Goal: Check status: Check status

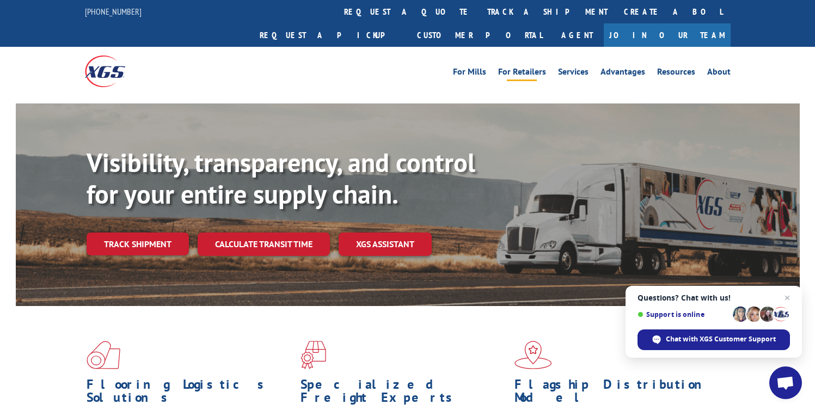
click at [527, 68] on link "For Retailers" at bounding box center [522, 74] width 48 height 12
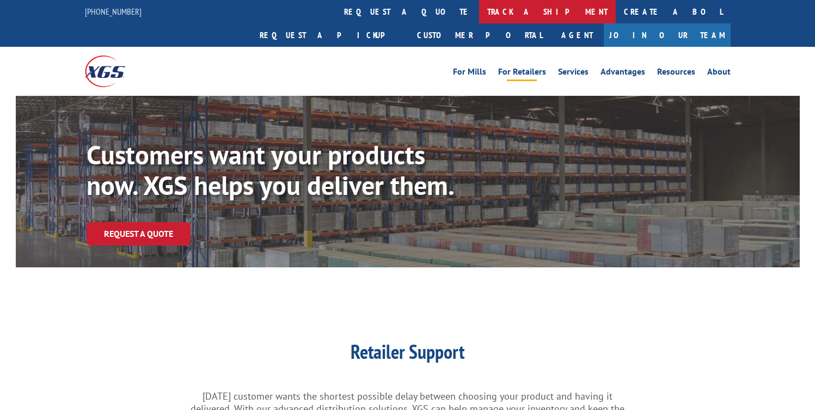
click at [479, 9] on link "track a shipment" at bounding box center [547, 11] width 137 height 23
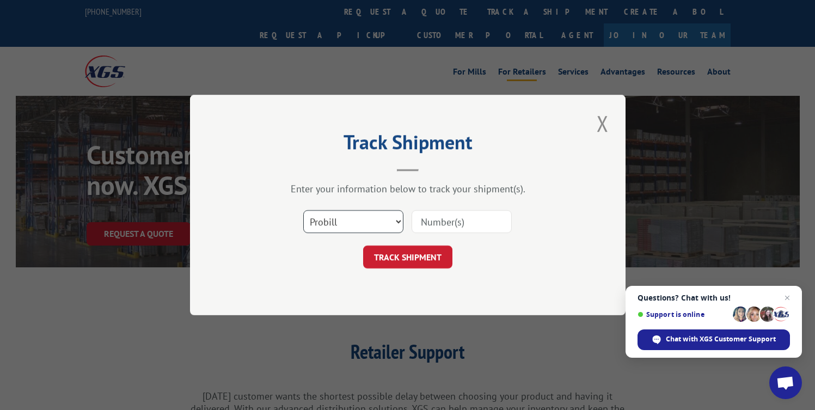
click at [352, 212] on select "Select category... Probill BOL PO" at bounding box center [353, 221] width 100 height 23
select select "bol"
click at [455, 221] on input at bounding box center [462, 221] width 100 height 23
paste input "SO000040271"
type input "S"
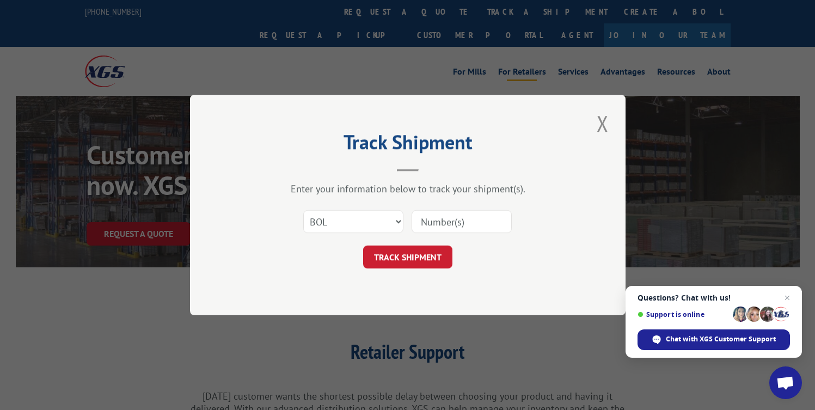
paste input "17401547"
type input "17401547"
click at [392, 254] on button "TRACK SHIPMENT" at bounding box center [407, 257] width 89 height 23
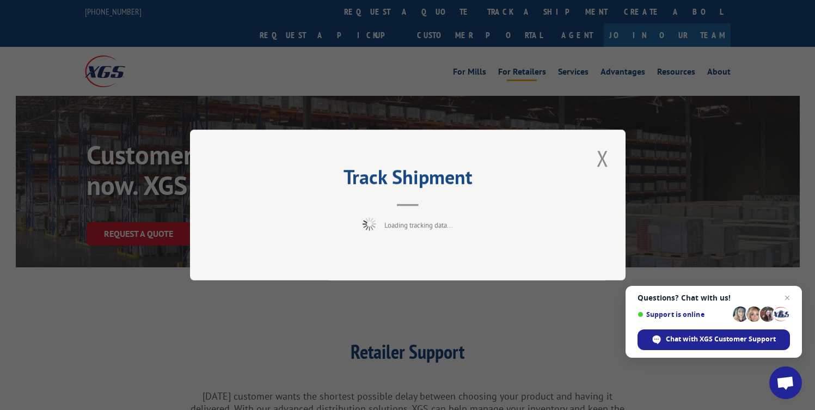
click at [788, 295] on span "Open chat" at bounding box center [787, 297] width 13 height 13
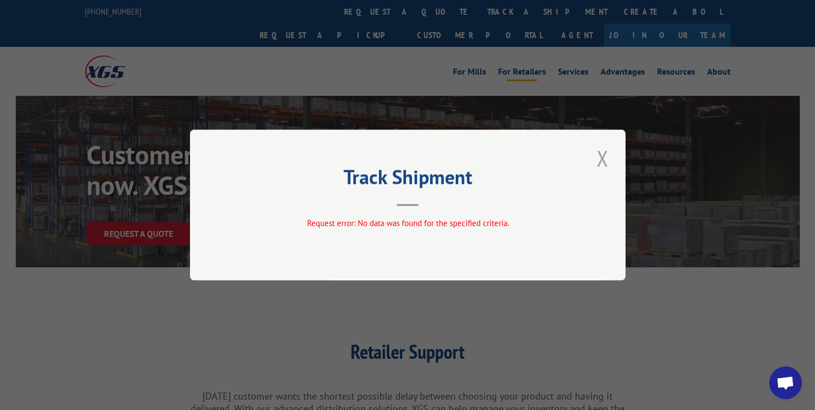
click at [603, 161] on button "Close modal" at bounding box center [603, 158] width 19 height 30
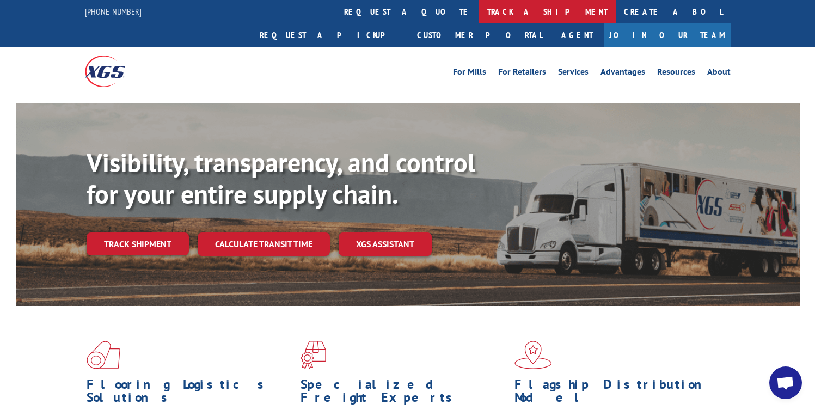
click at [479, 13] on link "track a shipment" at bounding box center [547, 11] width 137 height 23
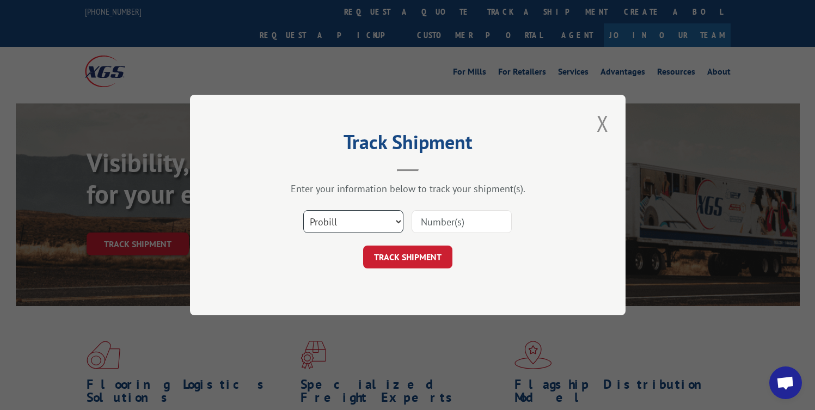
click at [394, 218] on select "Select category... Probill BOL PO" at bounding box center [353, 221] width 100 height 23
select select "po"
click at [399, 222] on select "Select category... Probill BOL PO" at bounding box center [353, 221] width 100 height 23
drag, startPoint x: 465, startPoint y: 233, endPoint x: 470, endPoint y: 228, distance: 7.7
click at [470, 231] on input at bounding box center [462, 221] width 100 height 23
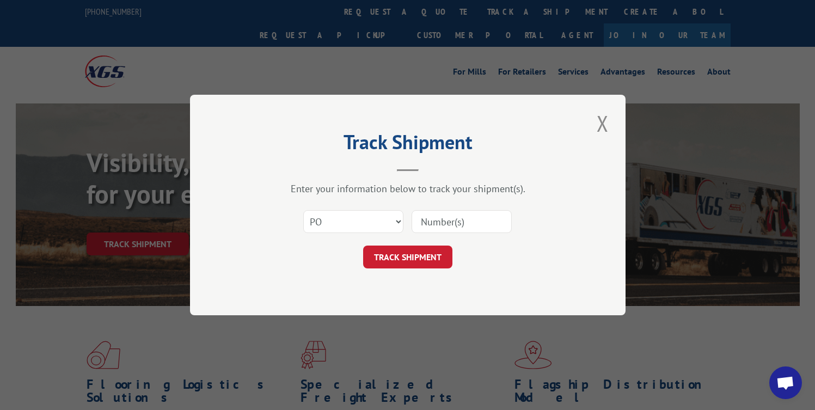
paste input "SO1558483"
type input "SO1558483"
click at [420, 254] on button "TRACK SHIPMENT" at bounding box center [407, 257] width 89 height 23
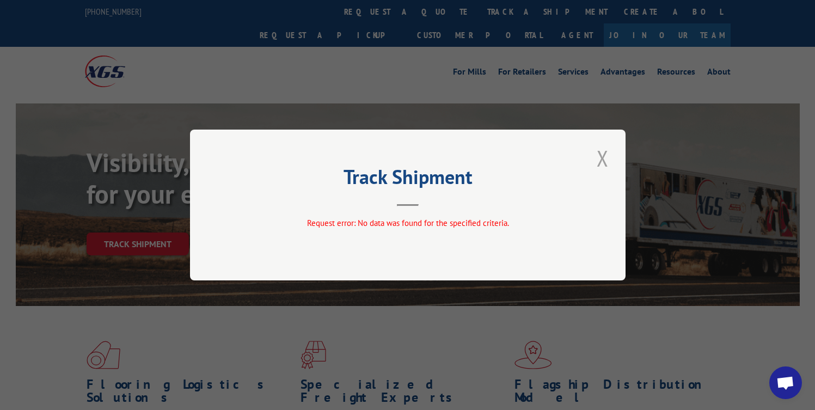
click at [610, 156] on button "Close modal" at bounding box center [603, 158] width 19 height 30
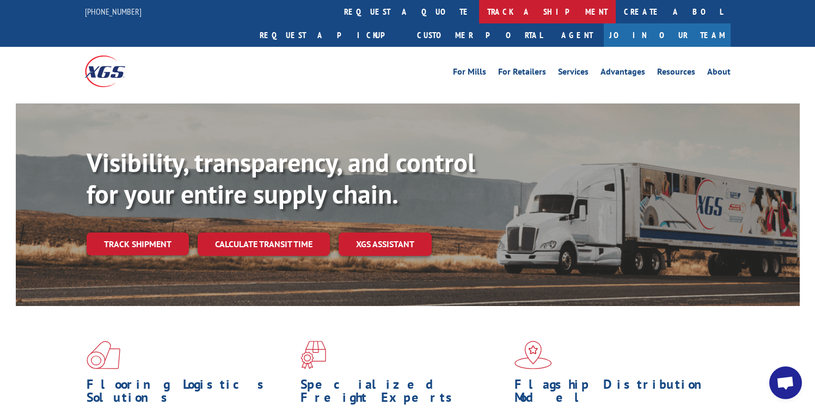
click at [479, 14] on link "track a shipment" at bounding box center [547, 11] width 137 height 23
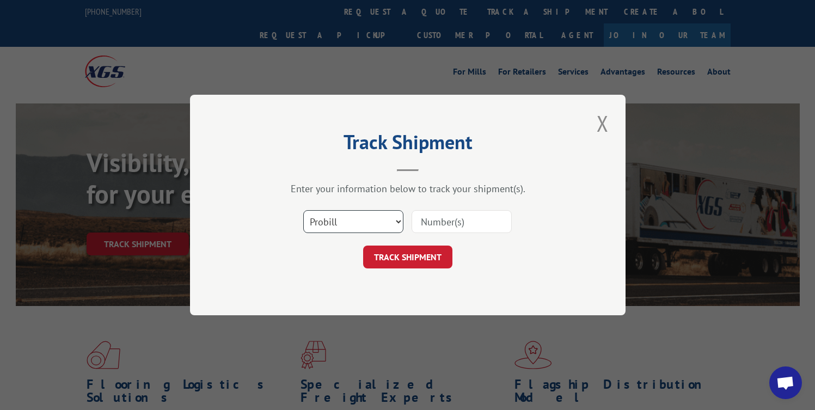
click at [380, 217] on select "Select category... Probill BOL PO" at bounding box center [353, 221] width 100 height 23
select select "po"
click at [452, 218] on input at bounding box center [462, 221] width 100 height 23
paste input "SO1558483"
drag, startPoint x: 484, startPoint y: 221, endPoint x: 364, endPoint y: 224, distance: 119.9
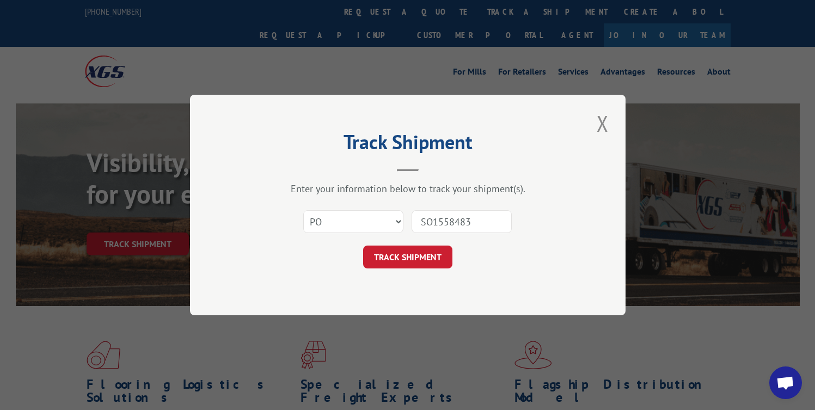
click at [364, 224] on div "Select category... Probill BOL PO SO1558483" at bounding box center [407, 222] width 327 height 36
type input "PAUO2-39.01"
click button "TRACK SHIPMENT" at bounding box center [407, 257] width 89 height 23
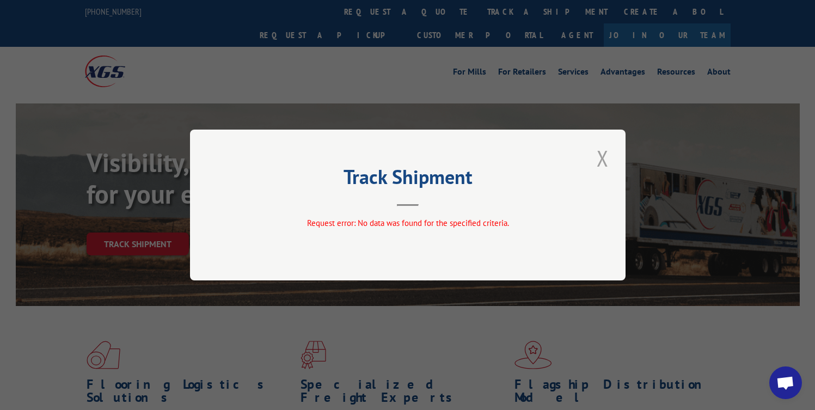
click at [605, 157] on button "Close modal" at bounding box center [603, 158] width 19 height 30
